Goal: Download file/media

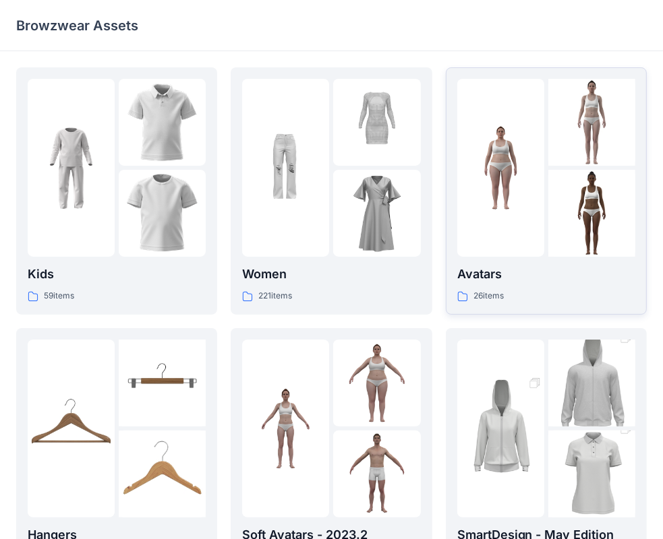
scroll to position [78, 0]
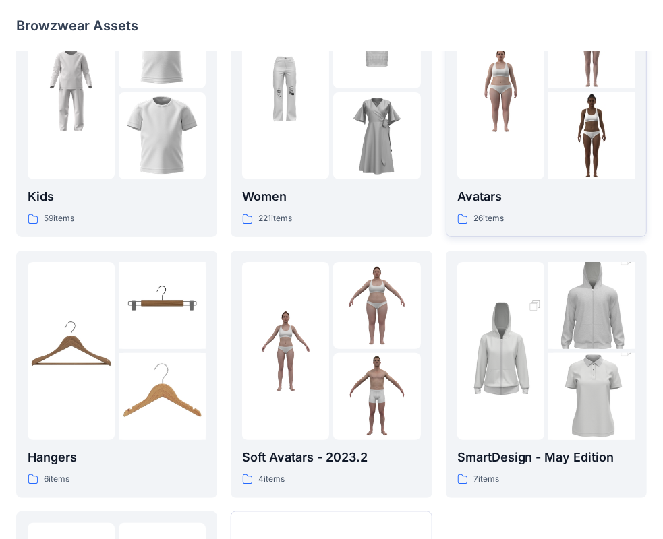
click at [466, 216] on icon at bounding box center [462, 219] width 11 height 11
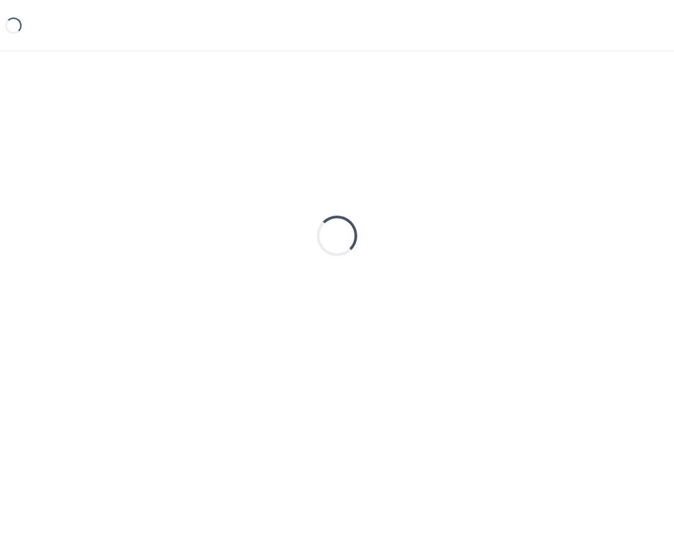
click at [466, 216] on div "Loading..." at bounding box center [337, 235] width 642 height 337
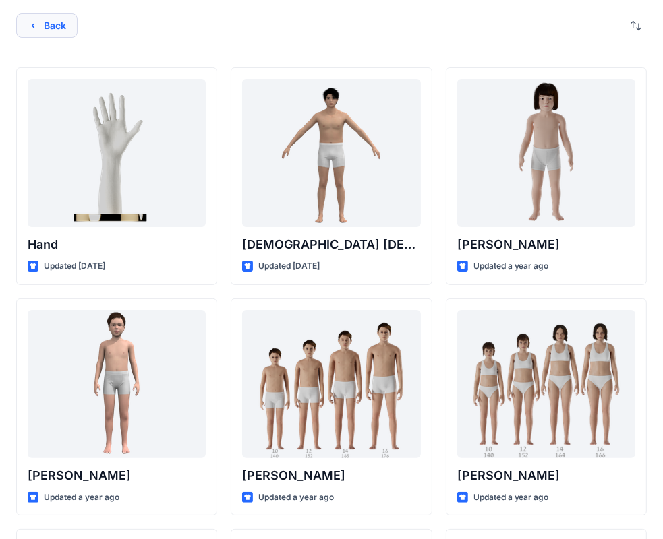
click at [62, 22] on button "Back" at bounding box center [46, 25] width 61 height 24
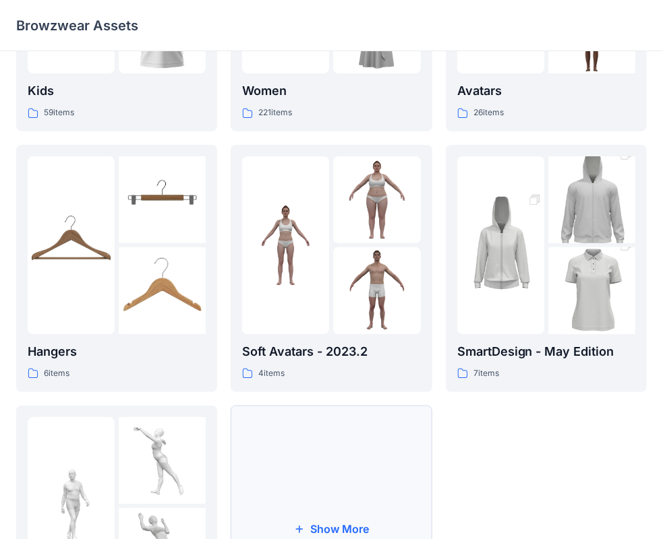
scroll to position [179, 0]
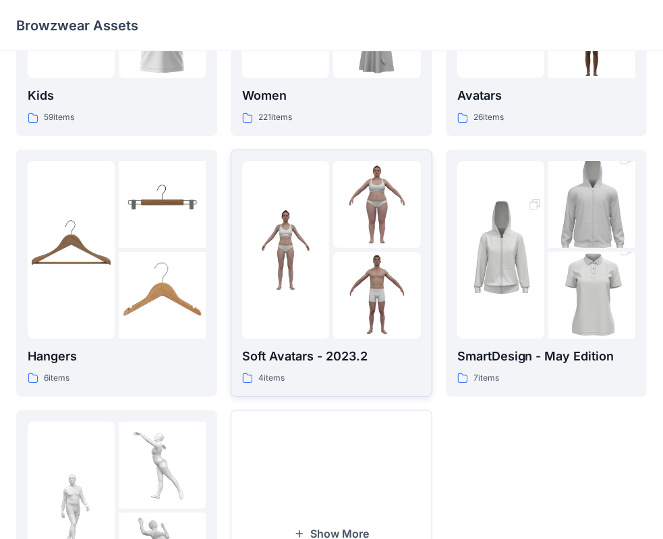
click at [245, 378] on icon at bounding box center [247, 378] width 11 height 11
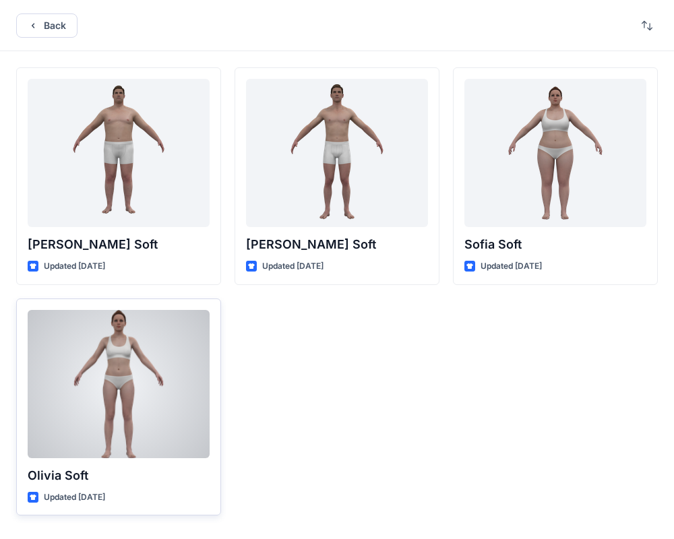
click at [138, 360] on div at bounding box center [119, 384] width 182 height 148
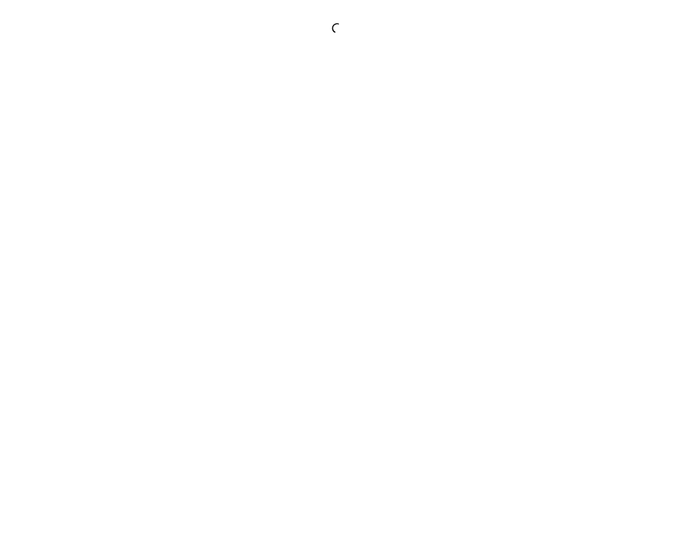
click at [138, 360] on div at bounding box center [337, 269] width 674 height 539
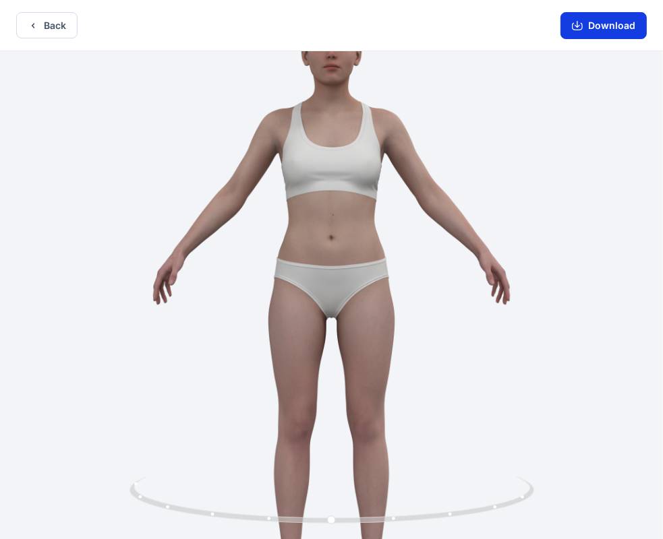
click at [603, 26] on button "Download" at bounding box center [603, 25] width 86 height 27
click at [595, 25] on button "Download" at bounding box center [603, 25] width 86 height 27
